Goal: Task Accomplishment & Management: Manage account settings

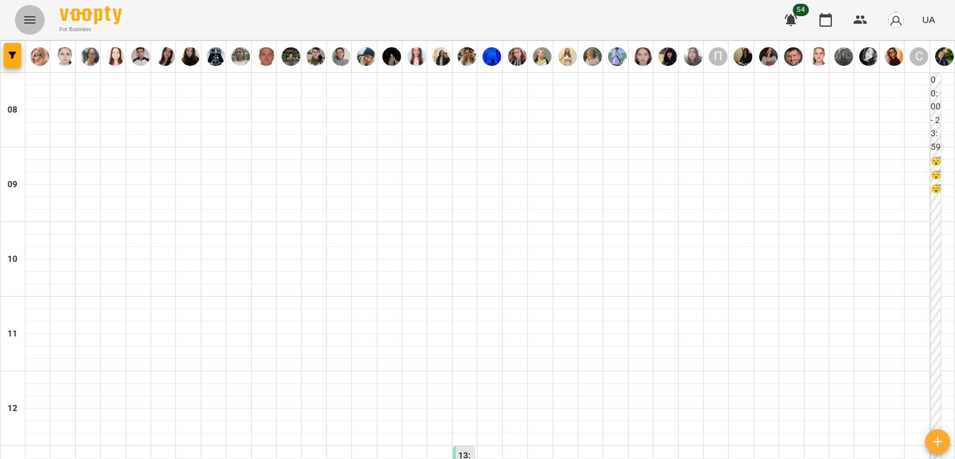
click at [25, 13] on icon "Menu" at bounding box center [29, 19] width 15 height 15
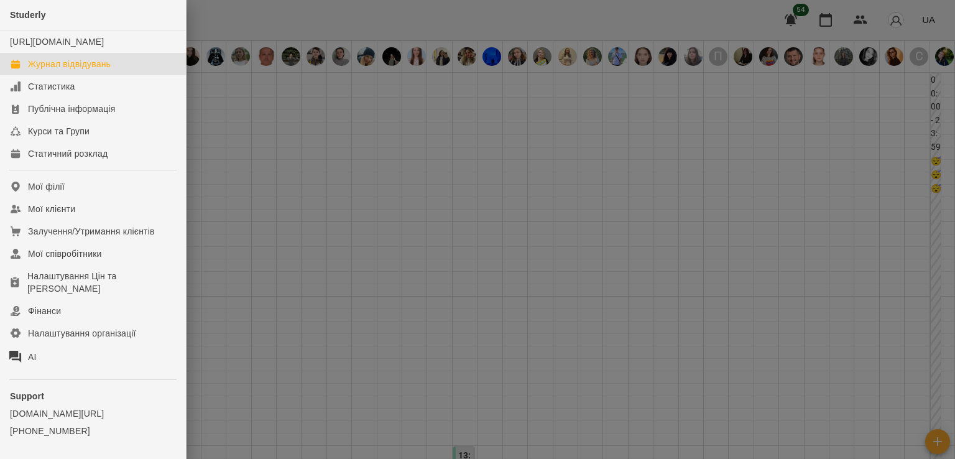
click at [223, 160] on div at bounding box center [477, 229] width 955 height 459
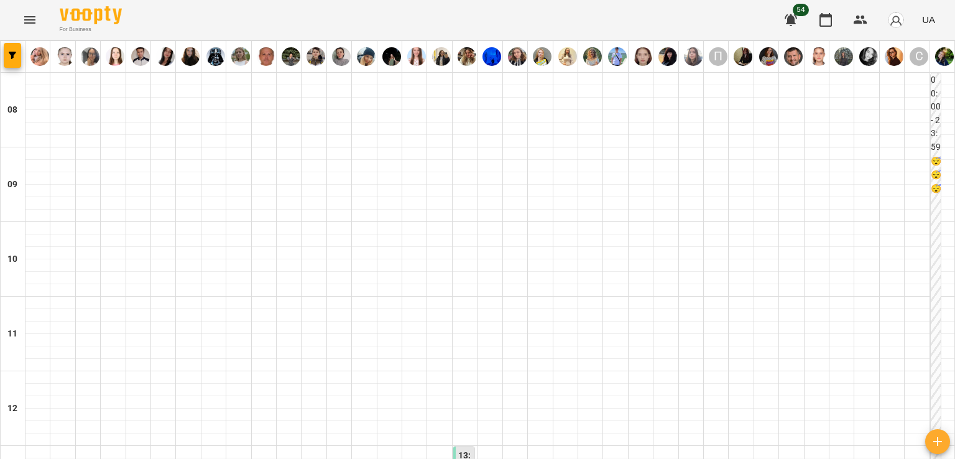
scroll to position [890, 0]
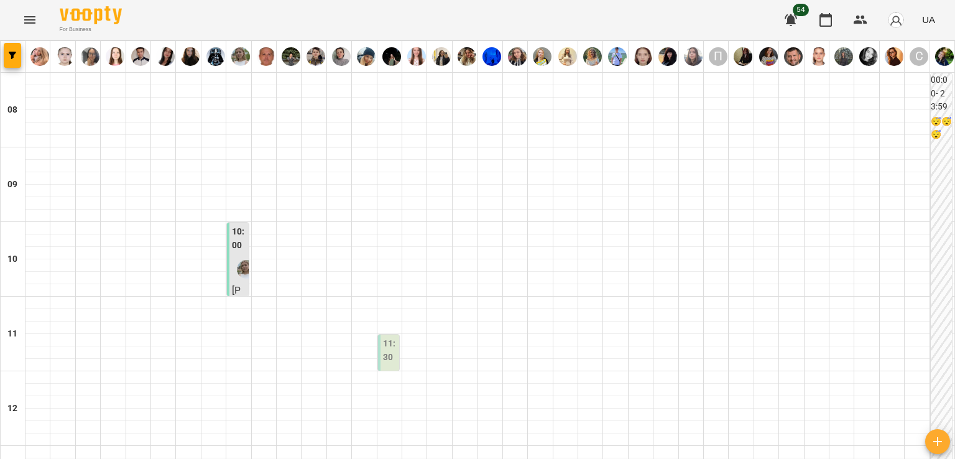
scroll to position [497, 0]
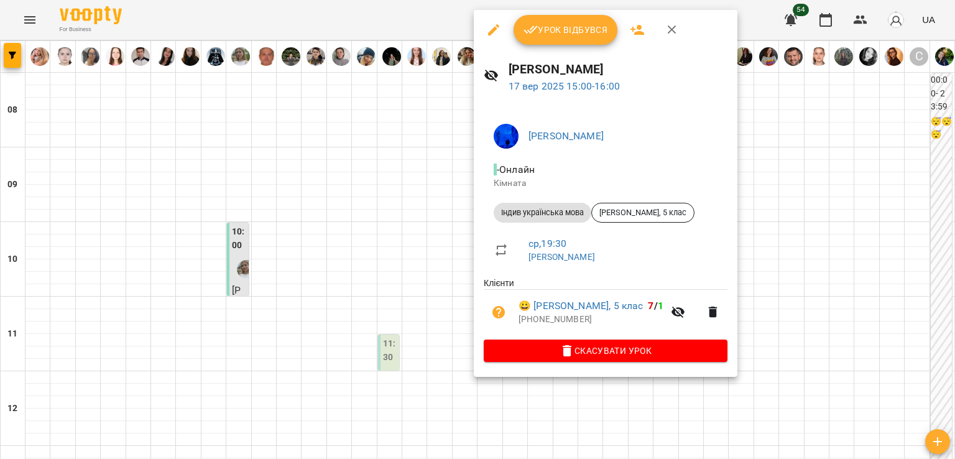
click at [385, 149] on div at bounding box center [477, 229] width 955 height 459
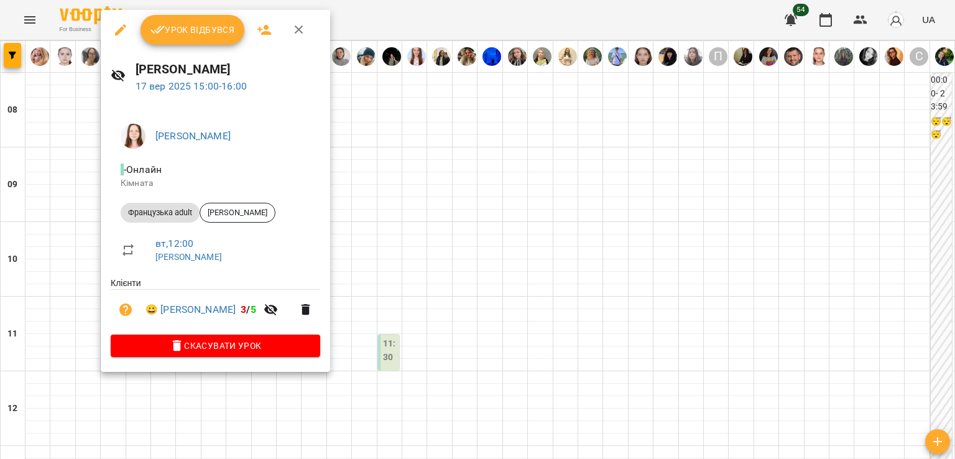
click at [48, 147] on div at bounding box center [477, 229] width 955 height 459
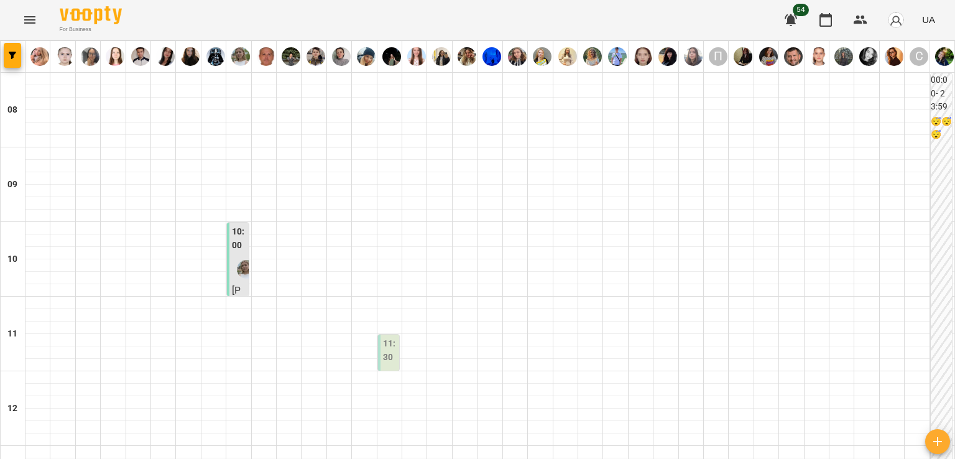
scroll to position [746, 0]
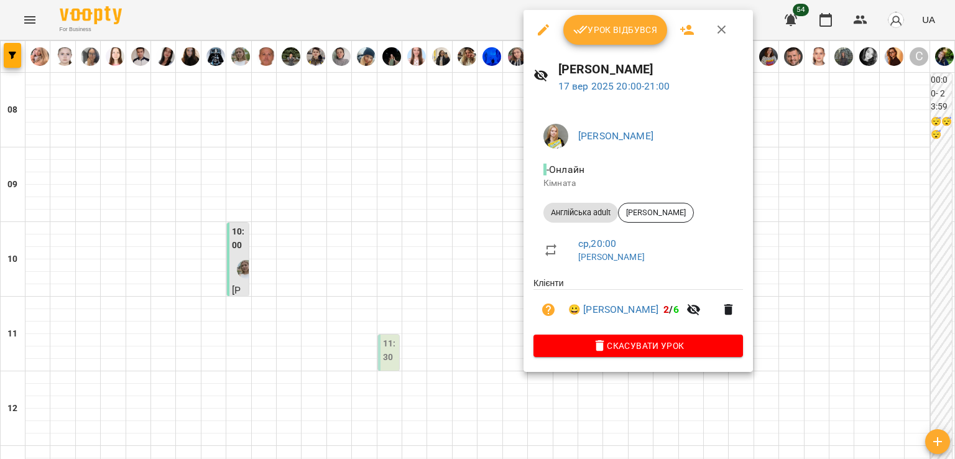
click at [480, 237] on div at bounding box center [477, 229] width 955 height 459
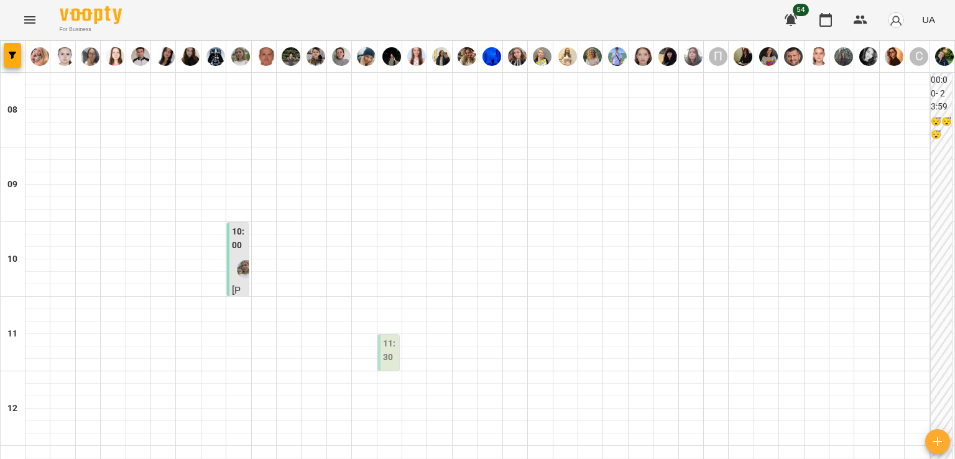
scroll to position [684, 0]
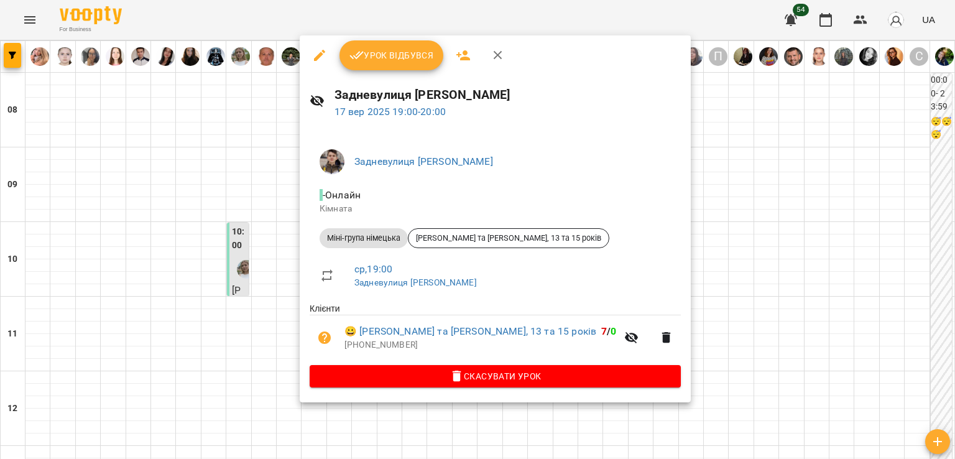
click at [702, 278] on div at bounding box center [477, 229] width 955 height 459
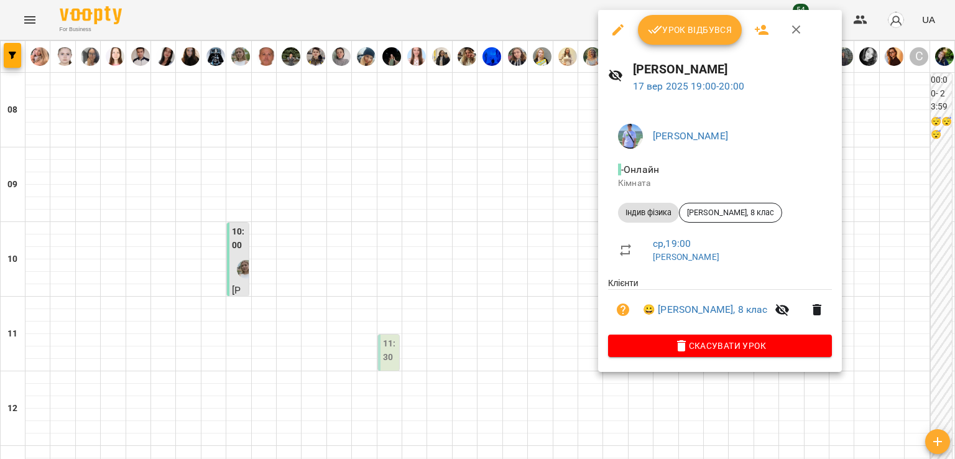
click at [515, 258] on div at bounding box center [477, 229] width 955 height 459
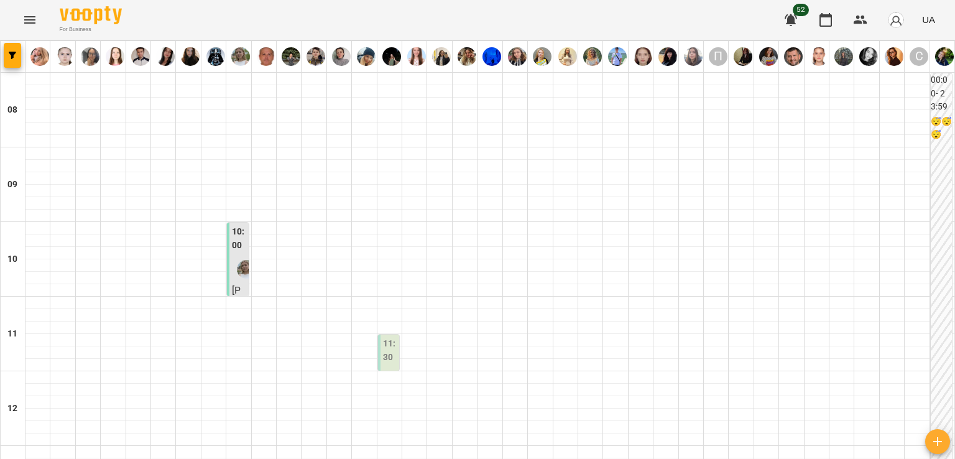
scroll to position [497, 0]
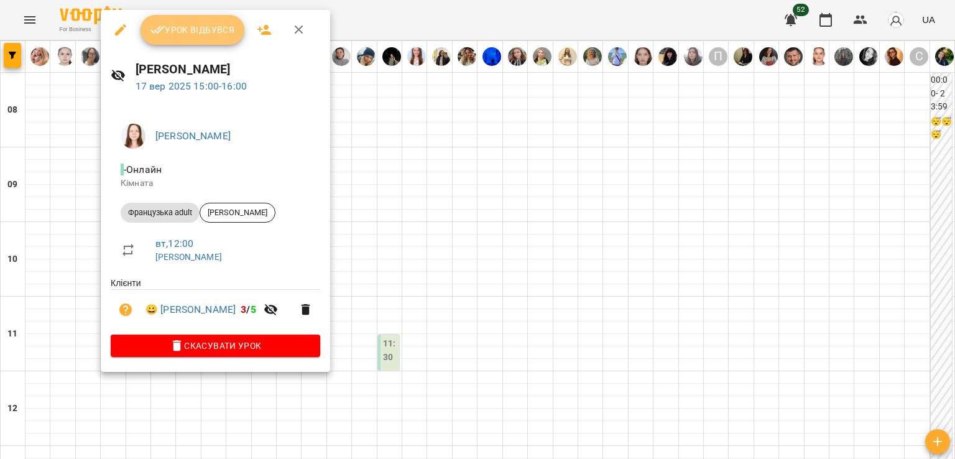
click at [209, 25] on span "Урок відбувся" at bounding box center [192, 29] width 85 height 15
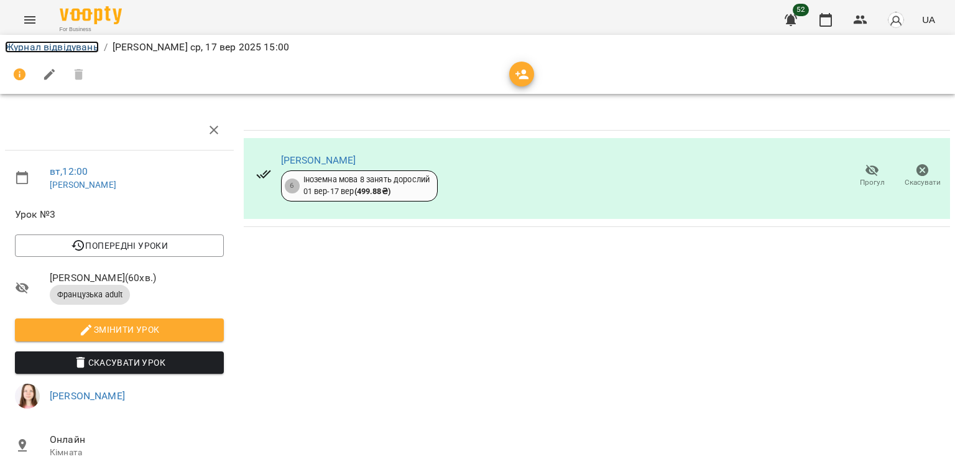
click at [50, 45] on link "Журнал відвідувань" at bounding box center [52, 47] width 94 height 12
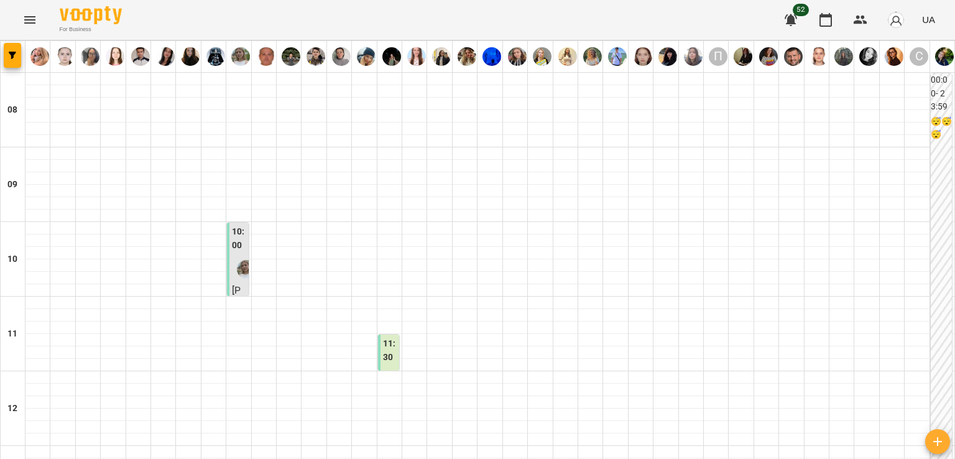
scroll to position [435, 0]
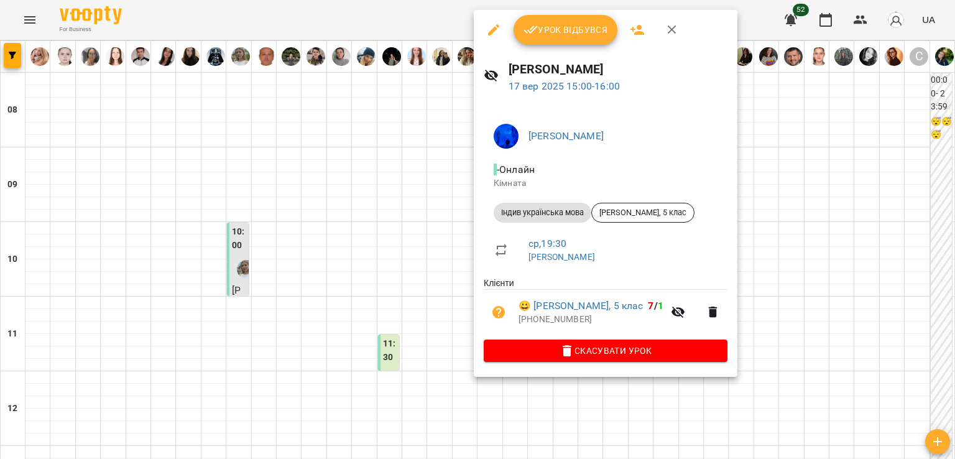
click at [546, 38] on button "Урок відбувся" at bounding box center [565, 30] width 104 height 30
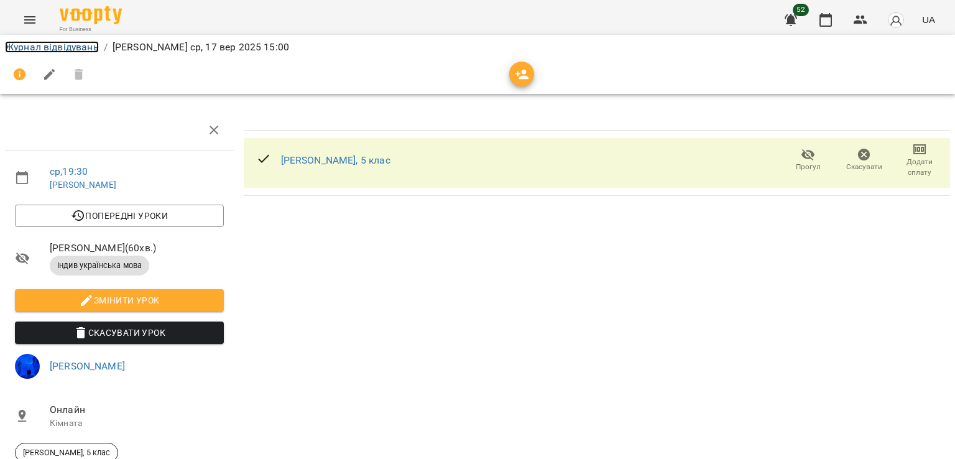
click at [57, 49] on link "Журнал відвідувань" at bounding box center [52, 47] width 94 height 12
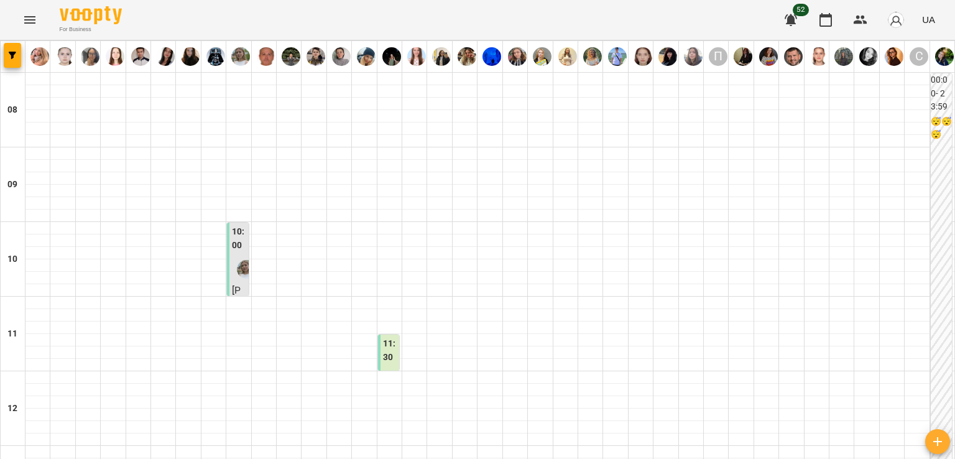
scroll to position [684, 0]
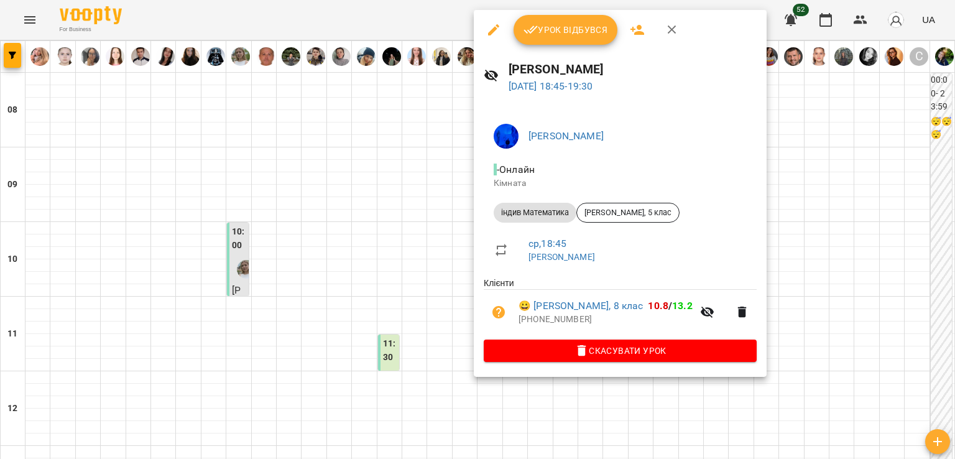
click at [433, 221] on div at bounding box center [477, 229] width 955 height 459
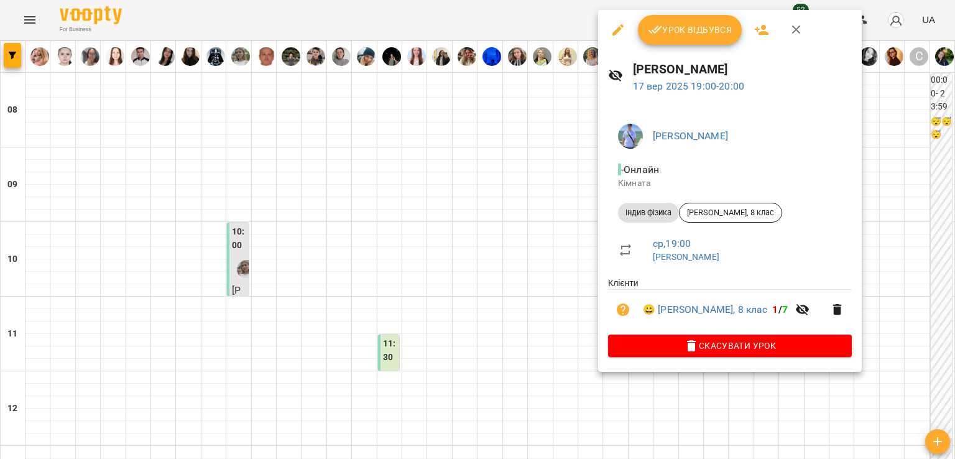
click at [430, 244] on div at bounding box center [477, 229] width 955 height 459
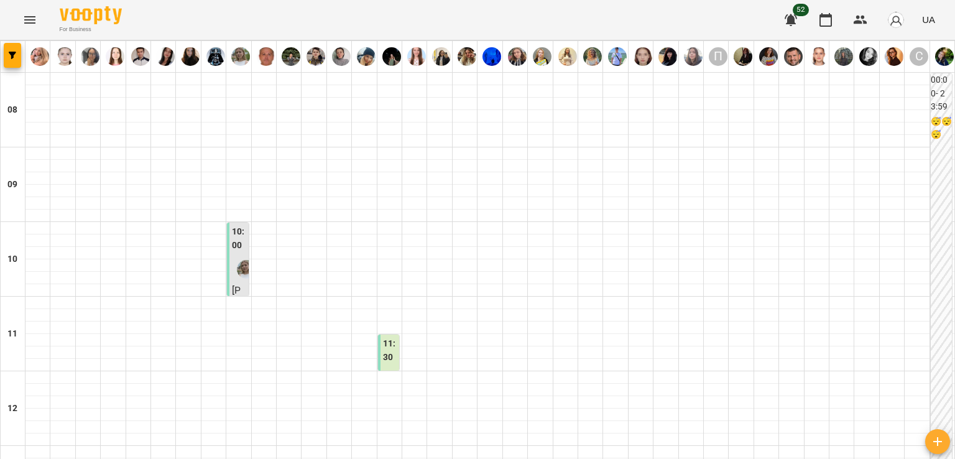
scroll to position [641, 0]
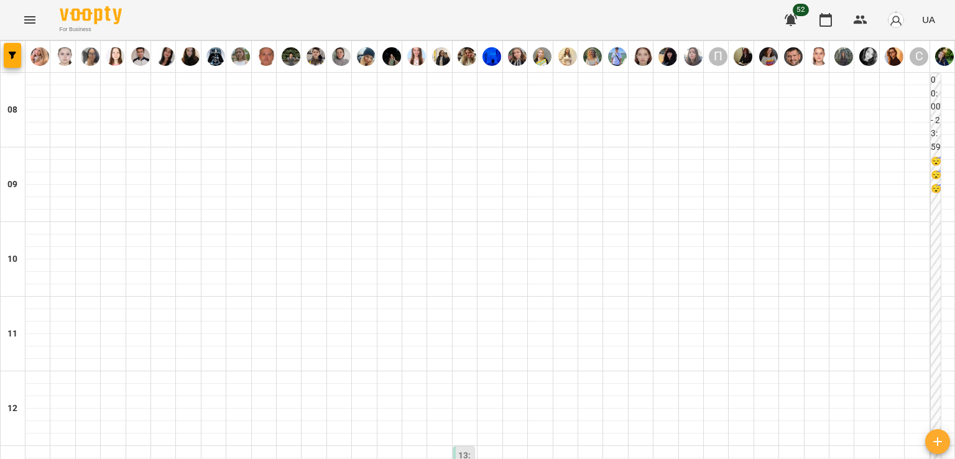
scroll to position [497, 0]
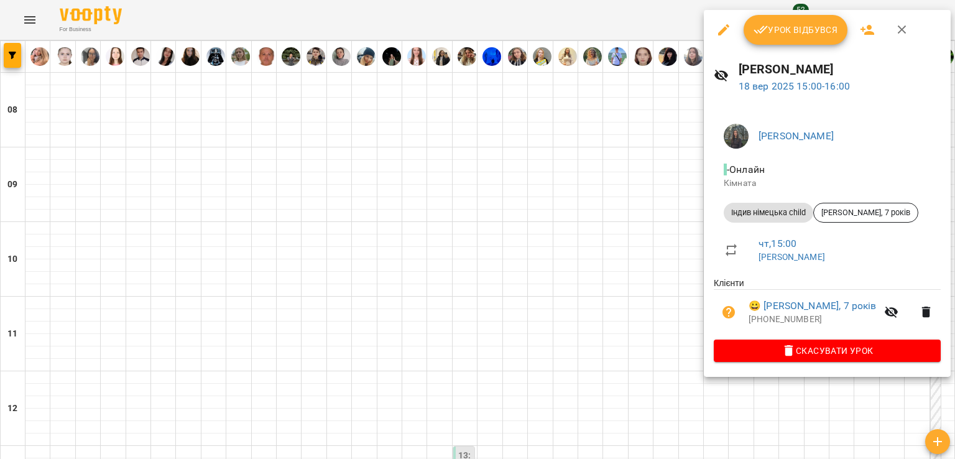
click at [667, 171] on div at bounding box center [477, 229] width 955 height 459
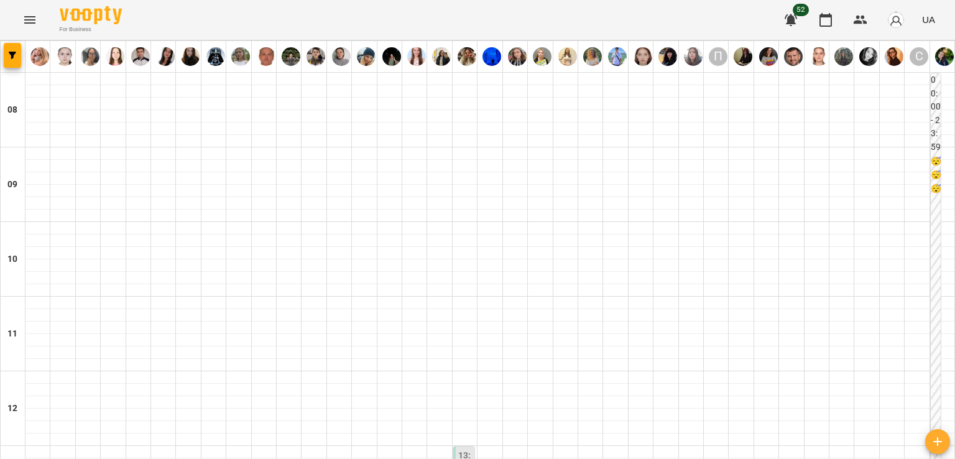
scroll to position [621, 0]
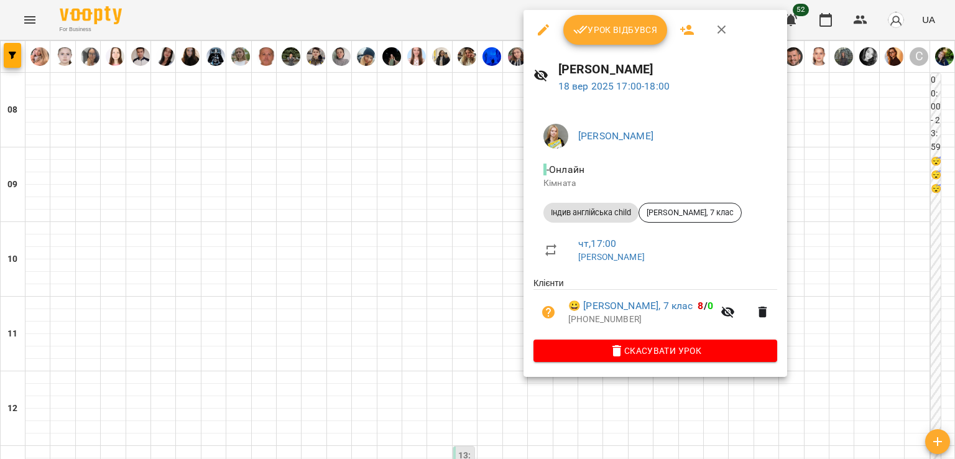
click at [495, 183] on div at bounding box center [477, 229] width 955 height 459
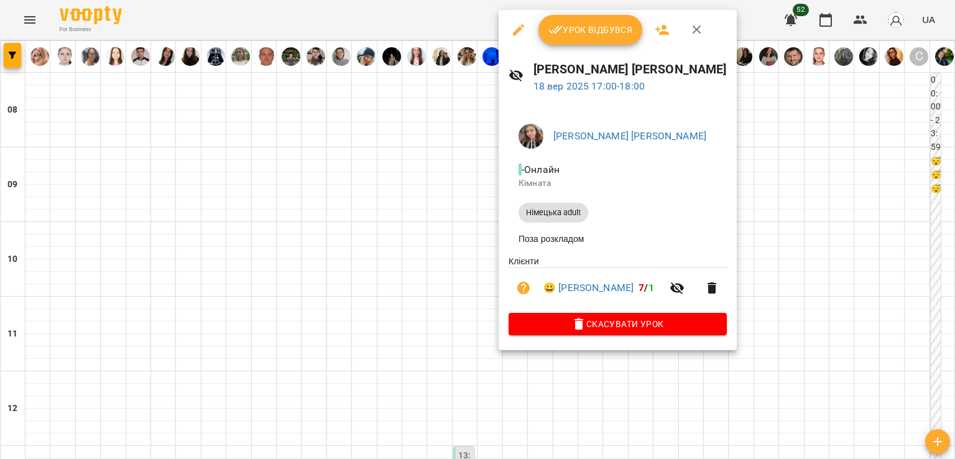
click at [451, 187] on div at bounding box center [477, 229] width 955 height 459
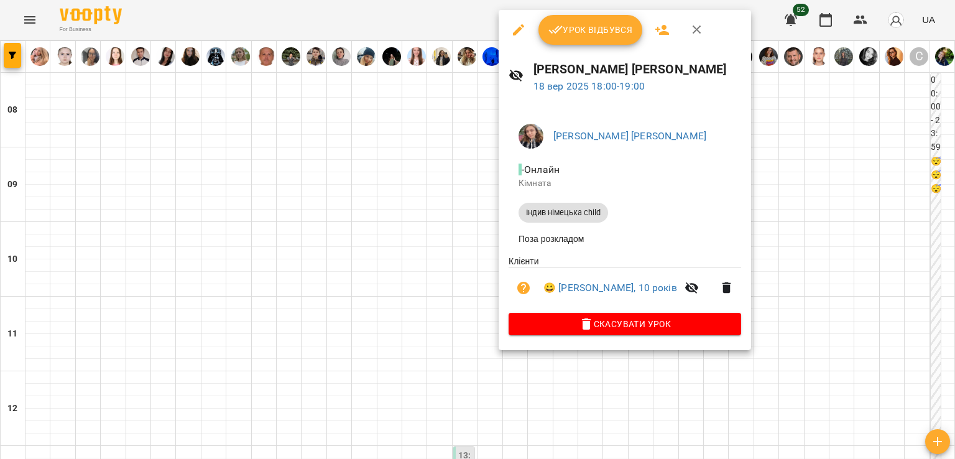
click at [452, 221] on div at bounding box center [477, 229] width 955 height 459
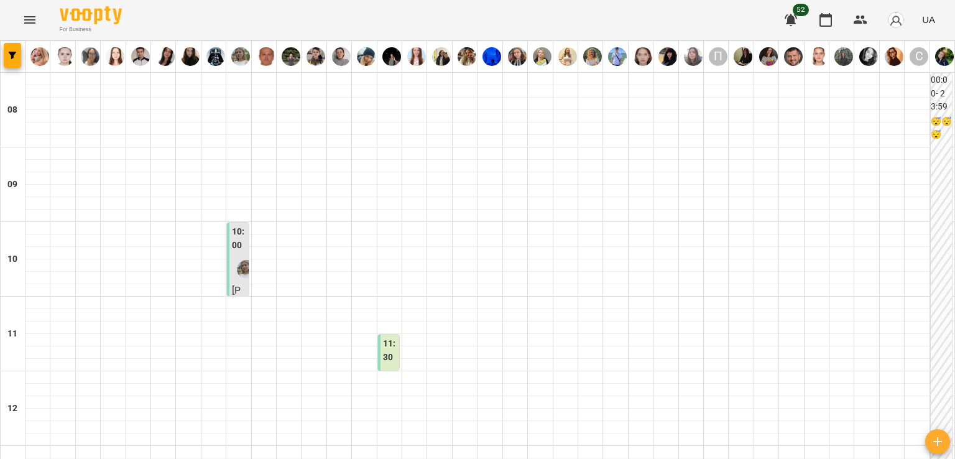
scroll to position [808, 0]
click at [30, 8] on button "Menu" at bounding box center [30, 20] width 30 height 30
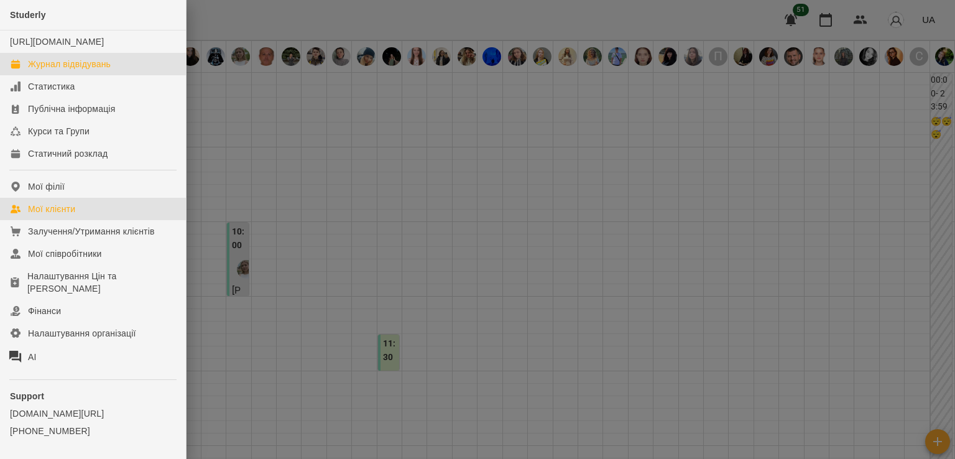
click at [44, 215] on div "Мої клієнти" at bounding box center [51, 209] width 47 height 12
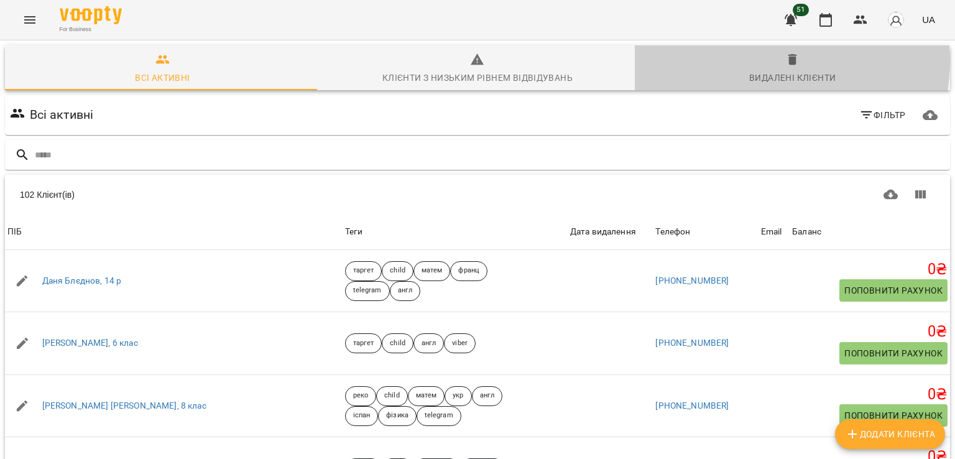
click at [761, 61] on span "Видалені клієнти" at bounding box center [792, 69] width 300 height 34
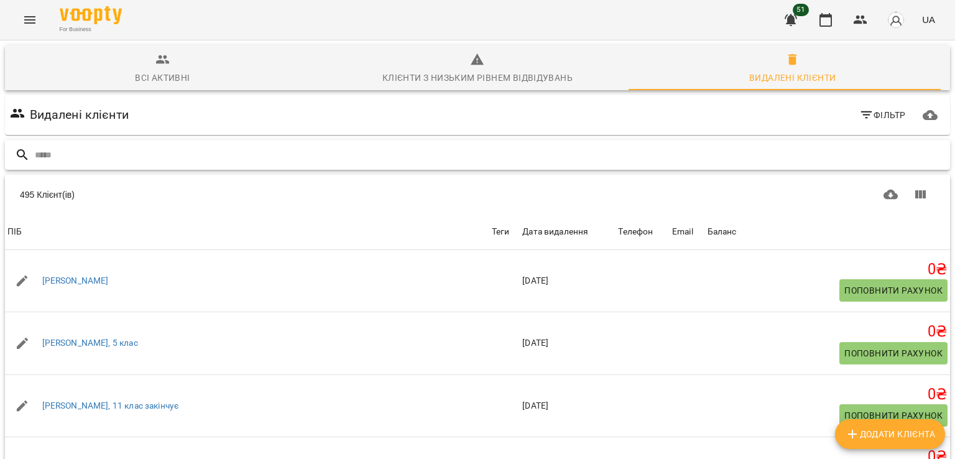
click at [462, 152] on input "text" at bounding box center [490, 155] width 910 height 21
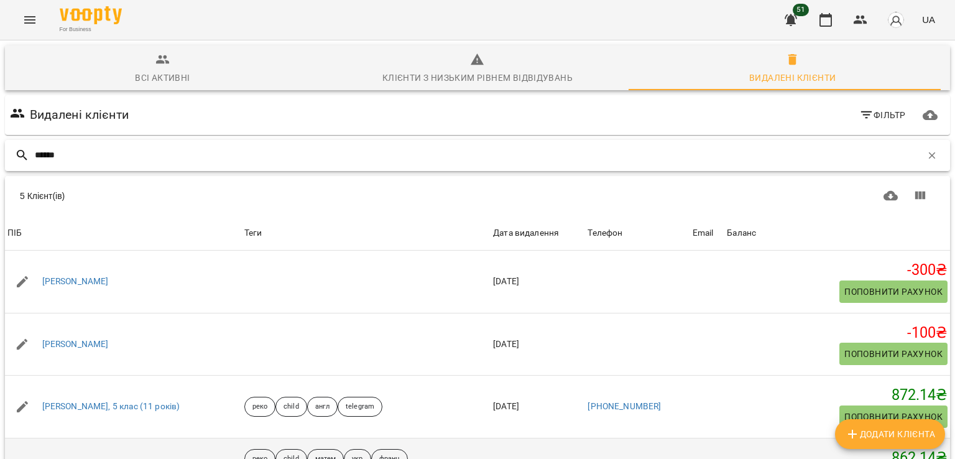
scroll to position [36, 0]
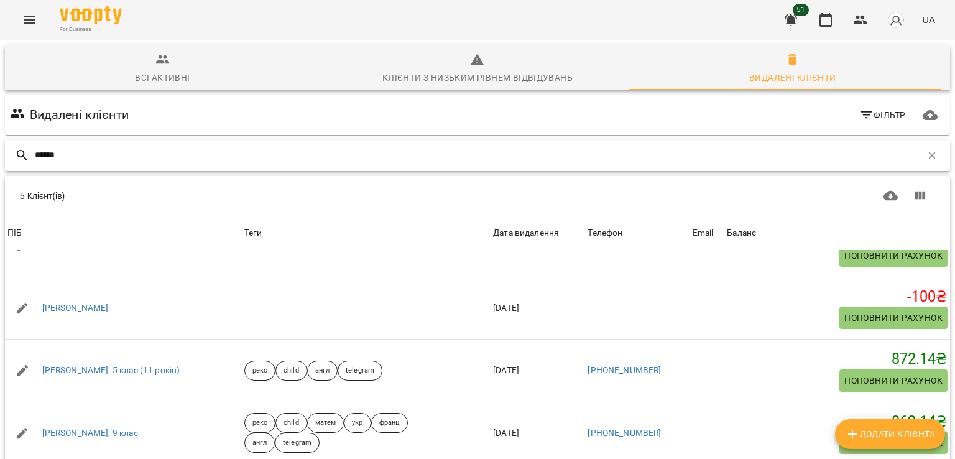
type input "******"
click at [830, 23] on icon "button" at bounding box center [825, 19] width 15 height 15
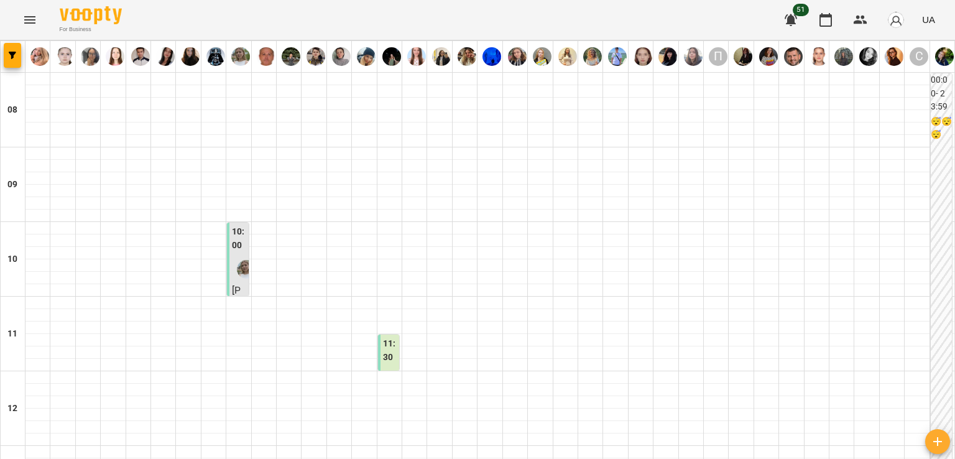
click at [42, 17] on button "Menu" at bounding box center [30, 20] width 30 height 30
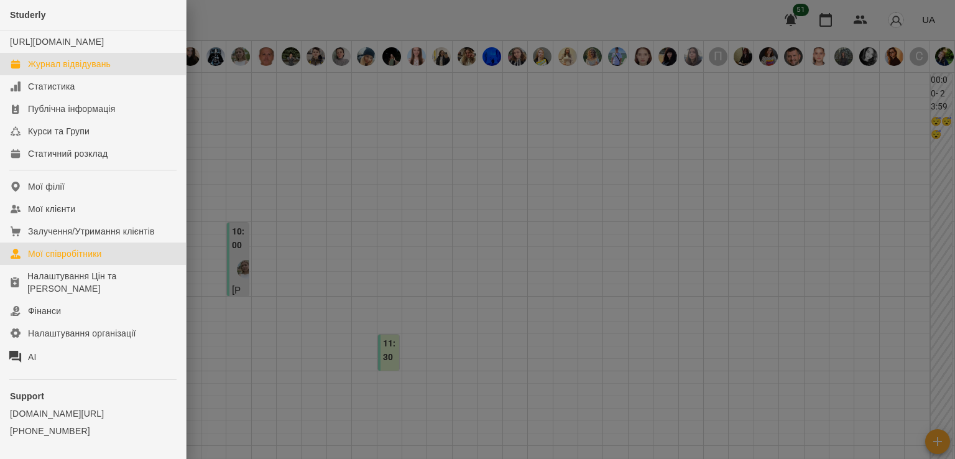
drag, startPoint x: 77, startPoint y: 264, endPoint x: 94, endPoint y: 263, distance: 17.4
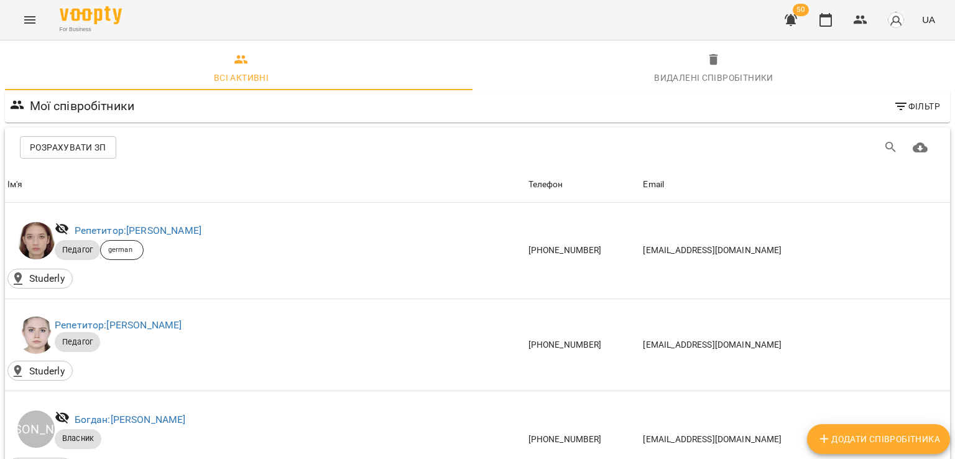
click at [702, 68] on span "Видалені cпівробітники" at bounding box center [713, 69] width 457 height 34
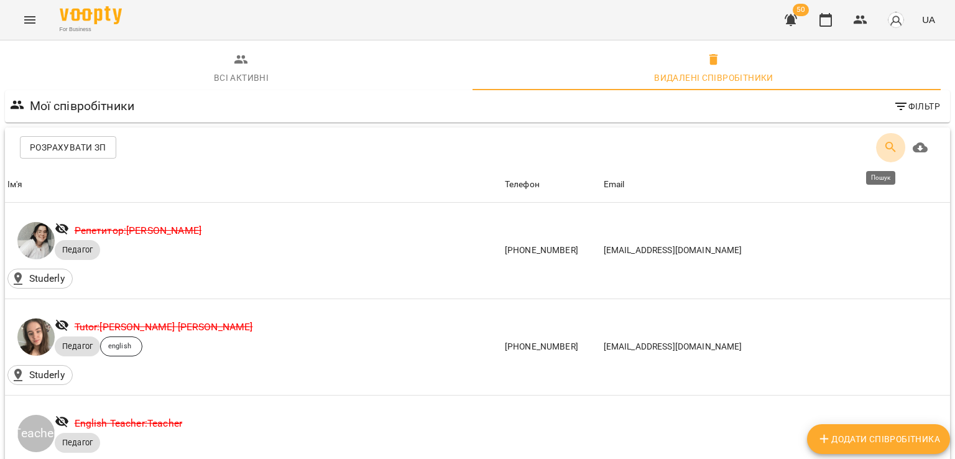
click at [883, 147] on icon "Пошук" at bounding box center [890, 147] width 15 height 15
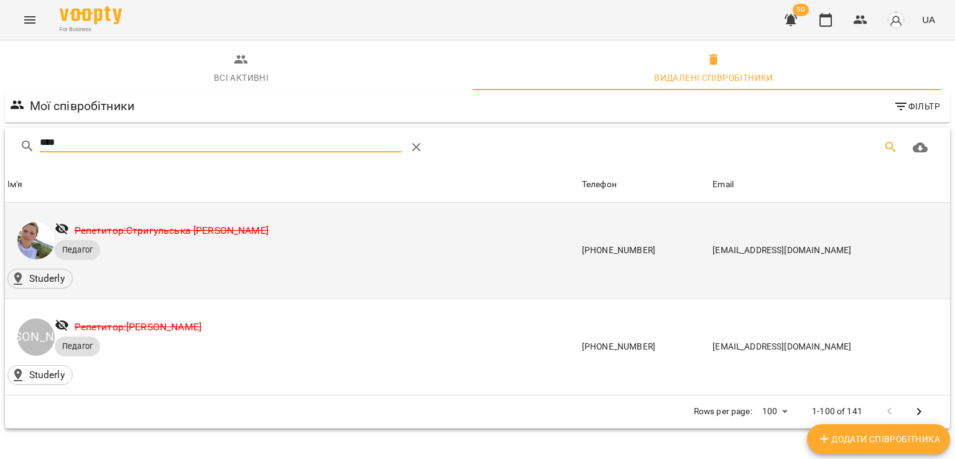
type input "****"
click at [226, 222] on div "Репетитор: [PERSON_NAME] [PERSON_NAME]" at bounding box center [171, 231] width 199 height 20
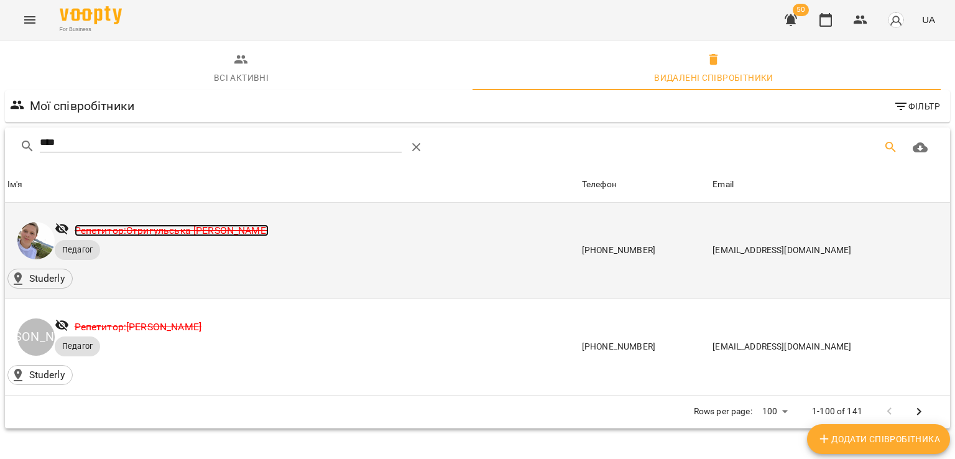
click at [226, 227] on link "Репетитор: [PERSON_NAME] [PERSON_NAME]" at bounding box center [172, 230] width 194 height 12
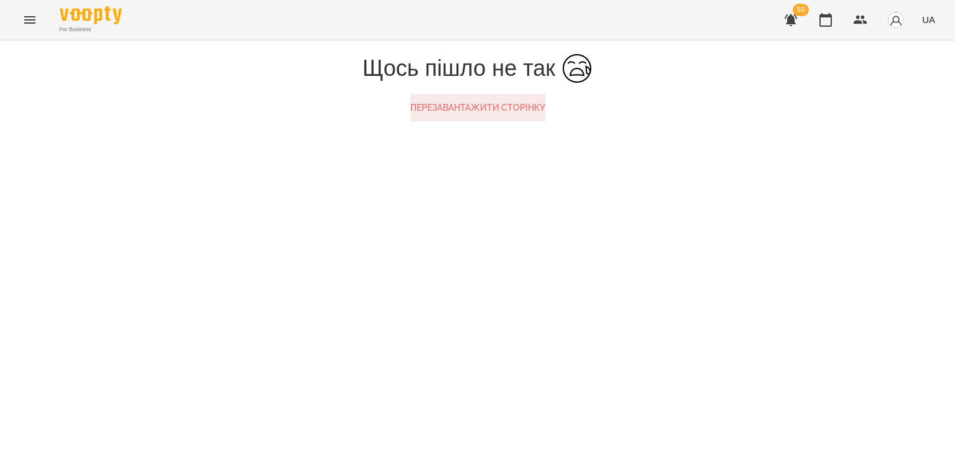
click at [422, 121] on button "Перезавантажити сторінку" at bounding box center [477, 107] width 135 height 27
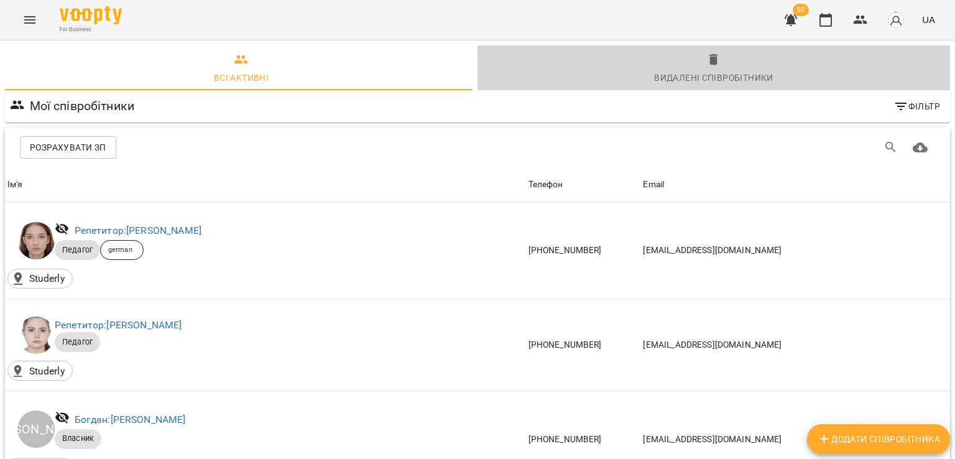
click at [751, 70] on div "Видалені cпівробітники" at bounding box center [713, 77] width 119 height 15
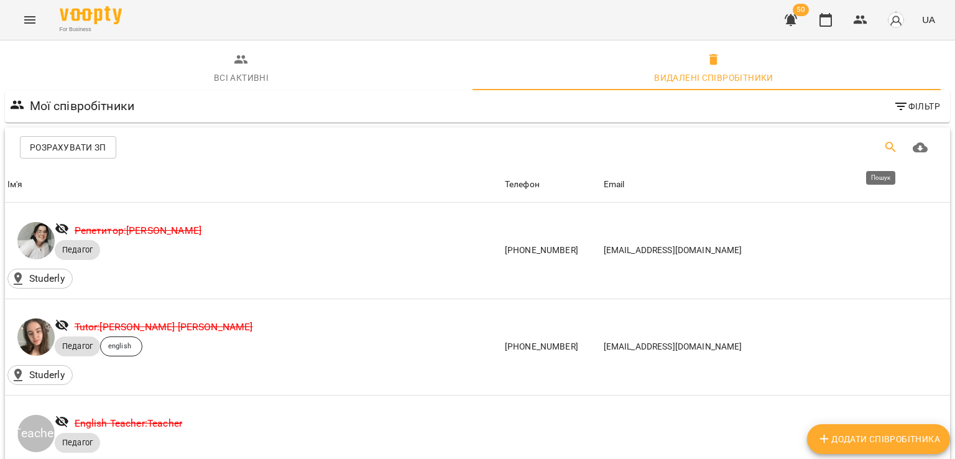
click at [876, 150] on button "Пошук" at bounding box center [891, 147] width 30 height 30
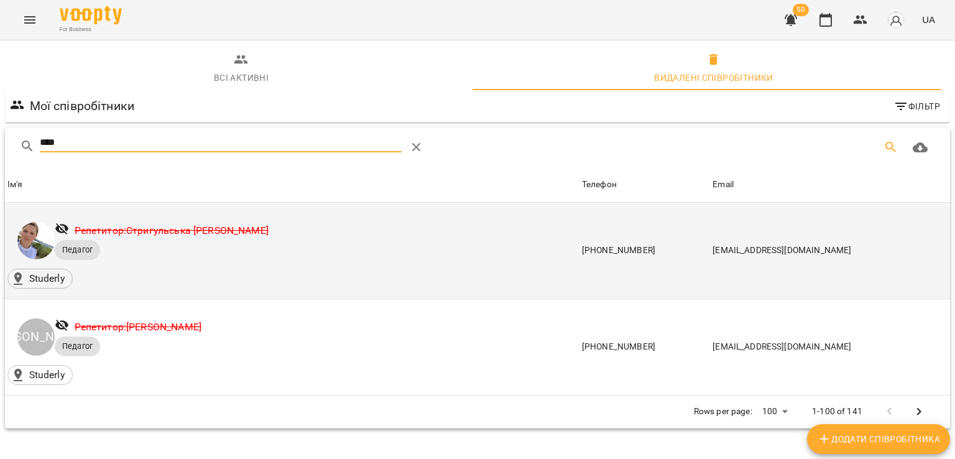
type input "****"
click at [375, 274] on div "Studerly" at bounding box center [291, 278] width 569 height 20
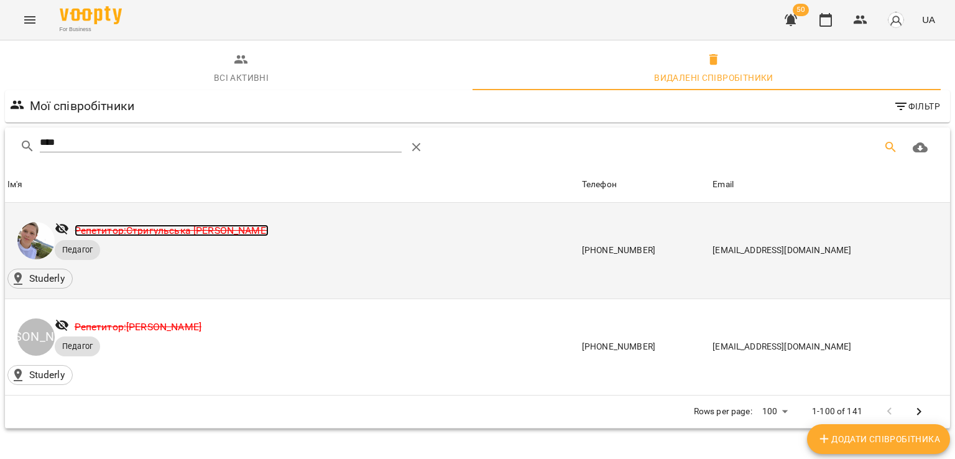
click at [233, 229] on link "Репетитор: [PERSON_NAME] [PERSON_NAME]" at bounding box center [172, 230] width 194 height 12
